Goal: Check status: Check status

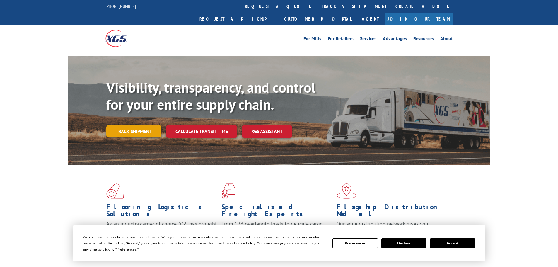
click at [142, 125] on link "Track shipment" at bounding box center [133, 131] width 55 height 12
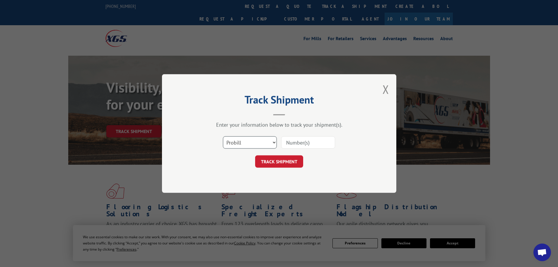
click at [263, 142] on select "Select category... Probill BOL PO" at bounding box center [250, 142] width 54 height 12
select select "bol"
click at [223, 136] on select "Select category... Probill BOL PO" at bounding box center [250, 142] width 54 height 12
click at [304, 144] on input at bounding box center [308, 142] width 54 height 12
type input "CP-029680.A"
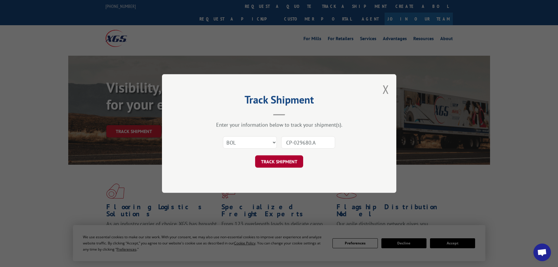
click at [282, 161] on button "TRACK SHIPMENT" at bounding box center [279, 161] width 48 height 12
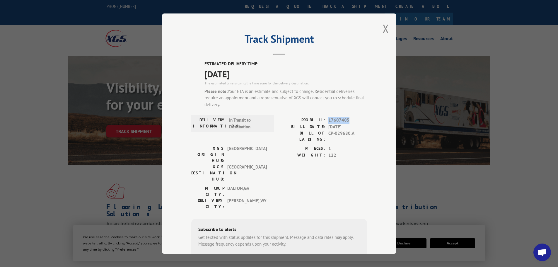
drag, startPoint x: 327, startPoint y: 120, endPoint x: 349, endPoint y: 118, distance: 22.1
click at [349, 118] on span "17607405" at bounding box center [348, 120] width 39 height 7
copy span "17607405"
click at [383, 29] on button "Close modal" at bounding box center [386, 29] width 6 height 16
